Goal: Find contact information: Find contact information

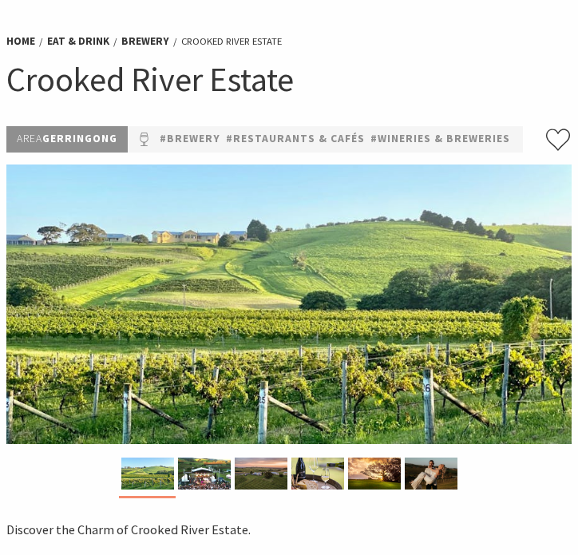
scroll to position [65, 0]
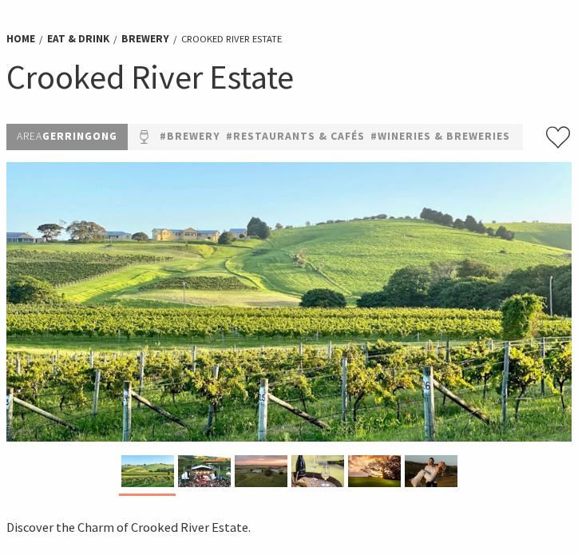
click at [512, 486] on div at bounding box center [288, 475] width 565 height 40
click at [203, 477] on img at bounding box center [204, 471] width 53 height 32
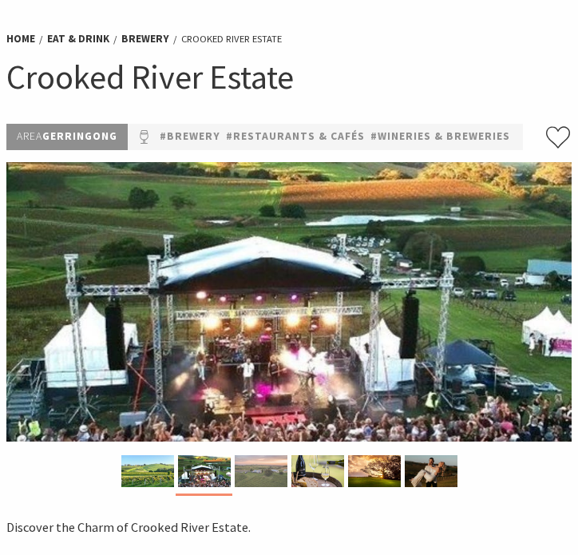
click at [238, 472] on img at bounding box center [261, 471] width 53 height 32
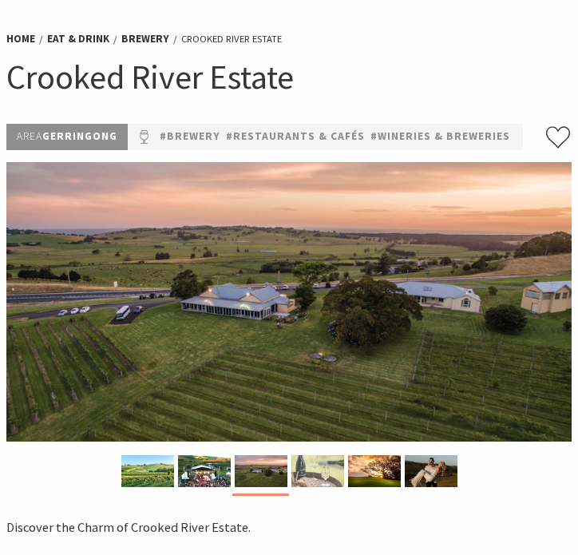
click at [318, 463] on img at bounding box center [317, 471] width 53 height 32
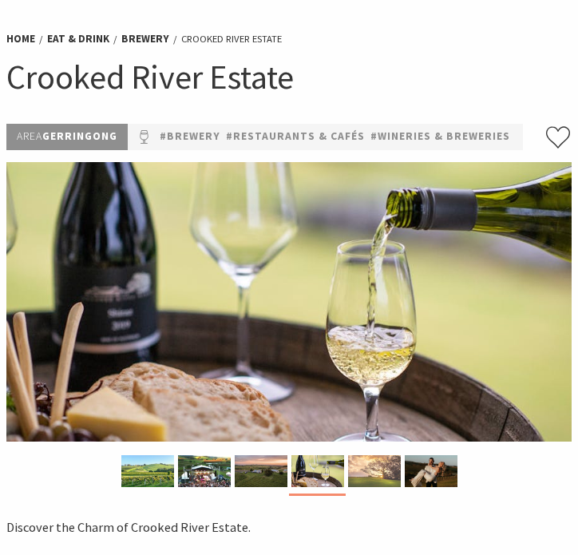
click at [354, 466] on img at bounding box center [374, 471] width 53 height 32
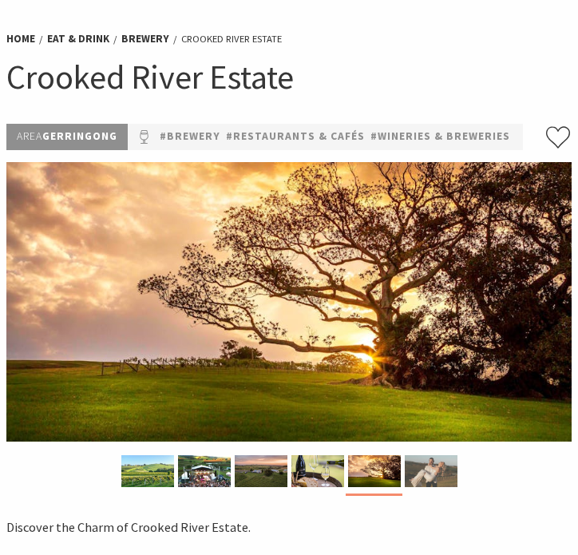
click at [425, 470] on img at bounding box center [431, 471] width 53 height 32
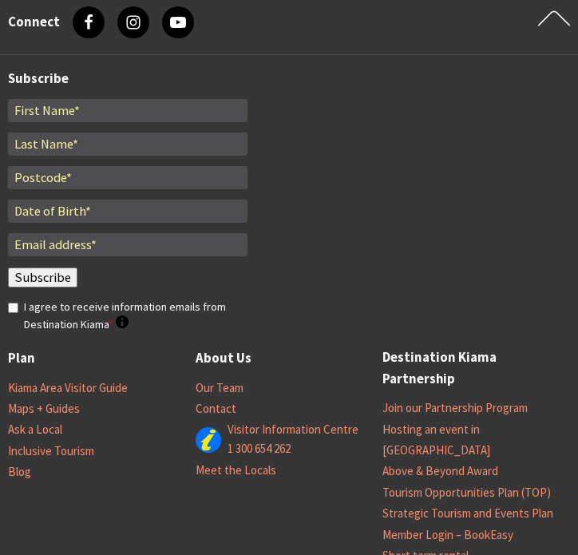
scroll to position [2855, 0]
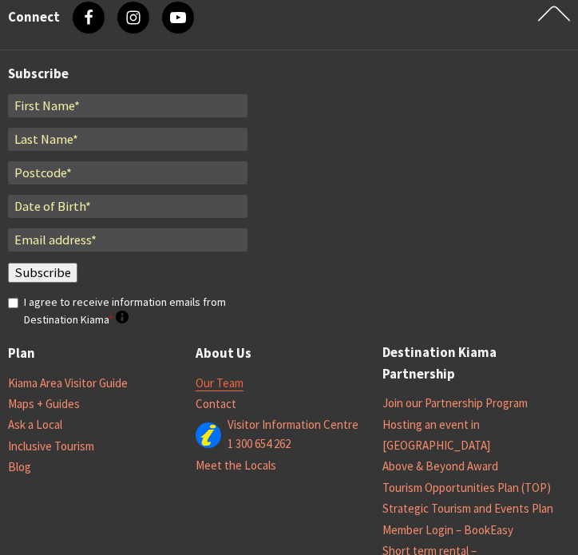
click at [221, 375] on link "Our Team" at bounding box center [219, 383] width 48 height 16
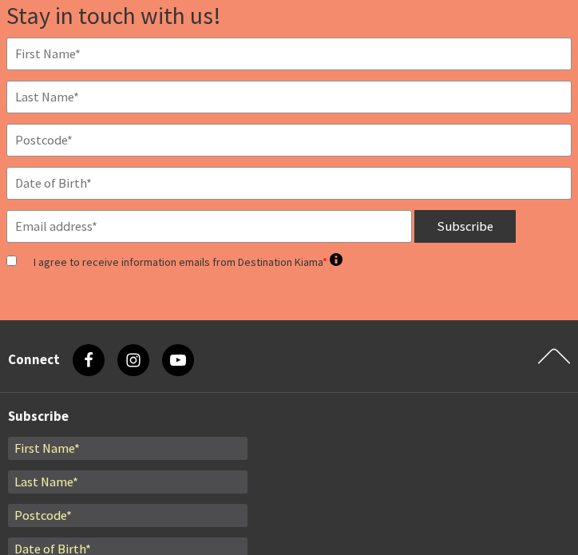
scroll to position [1999, 0]
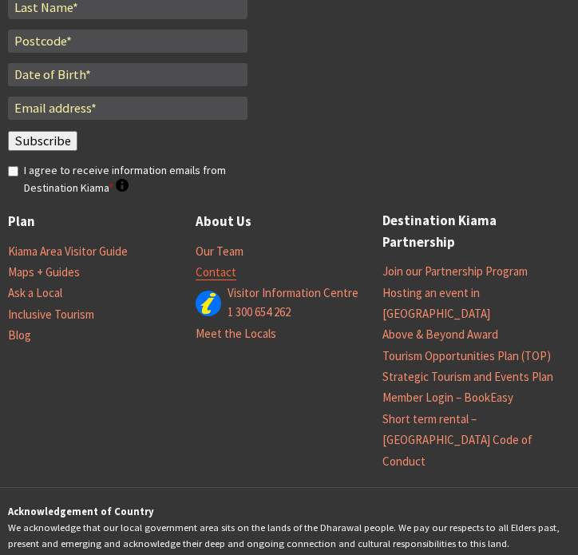
click at [207, 264] on link "Contact" at bounding box center [215, 272] width 41 height 16
